Goal: Transaction & Acquisition: Purchase product/service

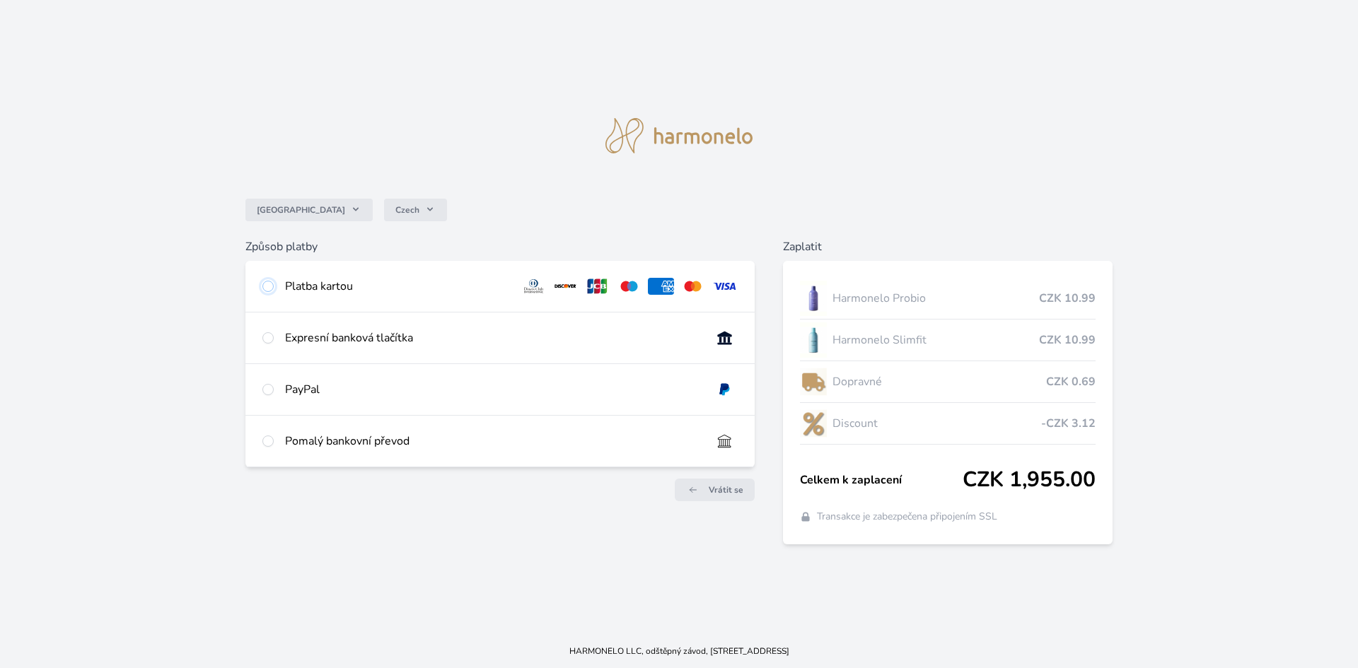
click at [272, 284] on input "radio" at bounding box center [267, 286] width 11 height 11
radio input "true"
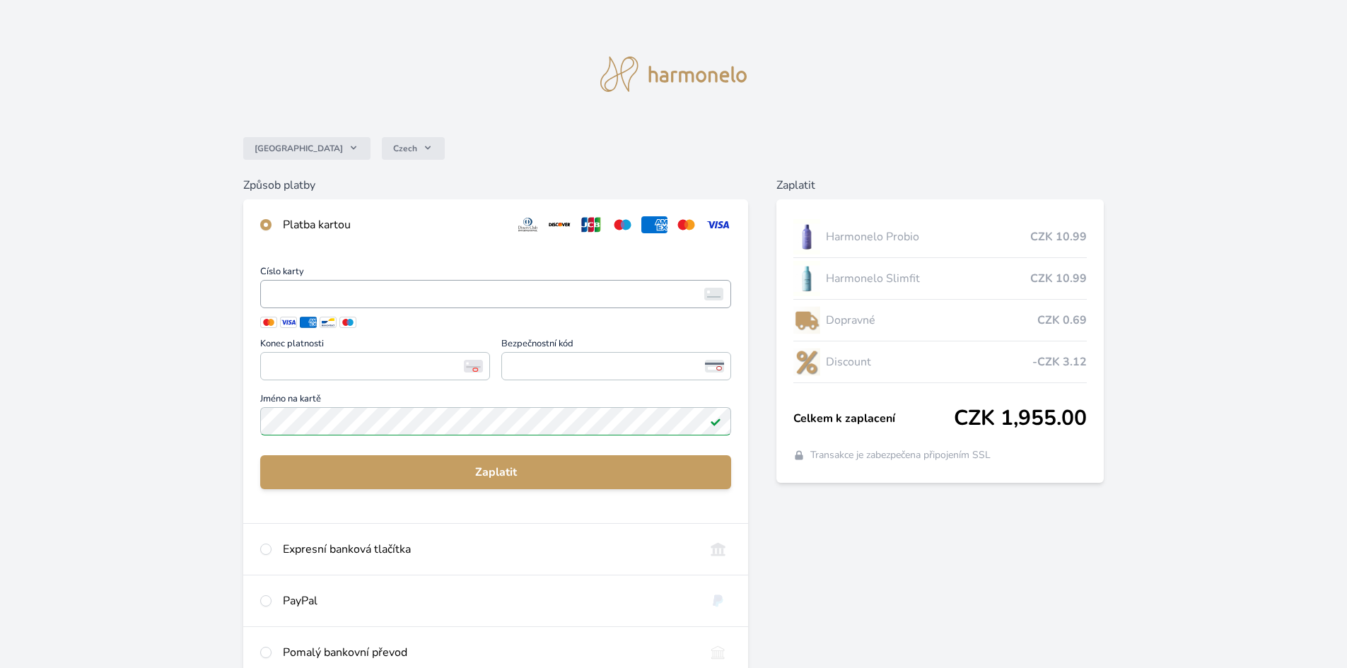
click at [332, 304] on span "<p>Your browser does not support iframes.</p>" at bounding box center [495, 294] width 471 height 28
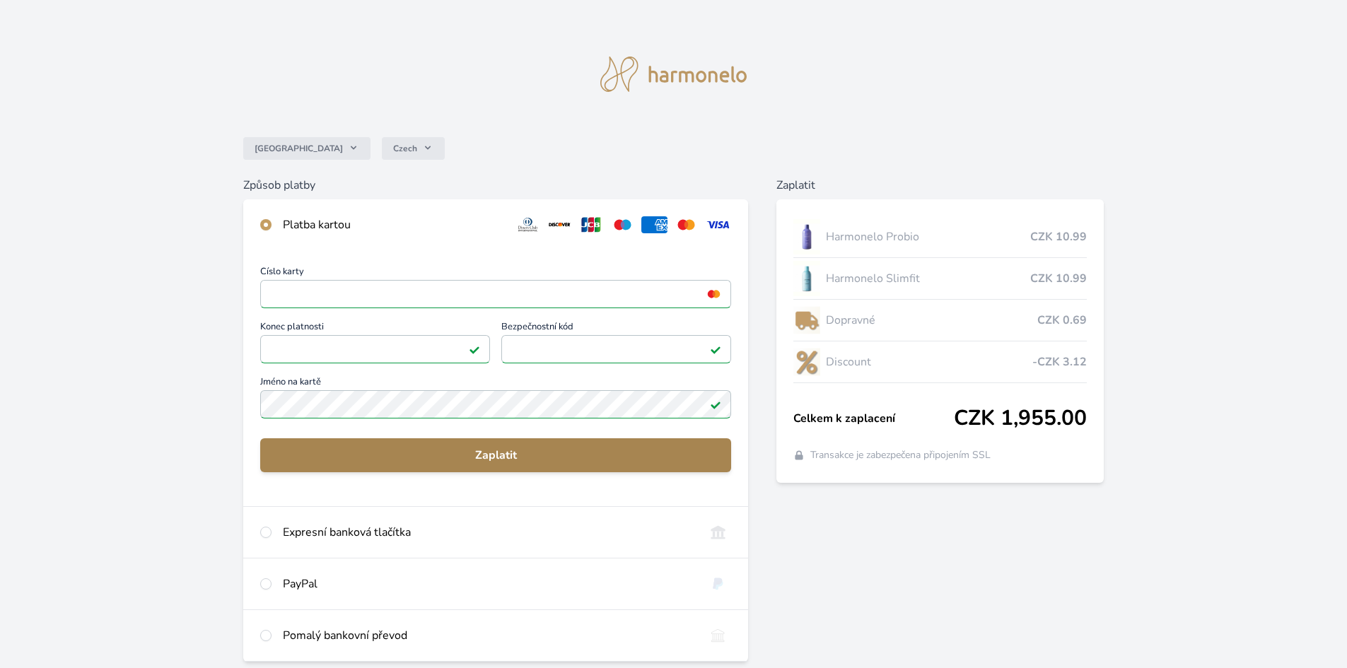
click at [501, 439] on button "Zaplatit" at bounding box center [495, 455] width 471 height 34
